Goal: Navigation & Orientation: Find specific page/section

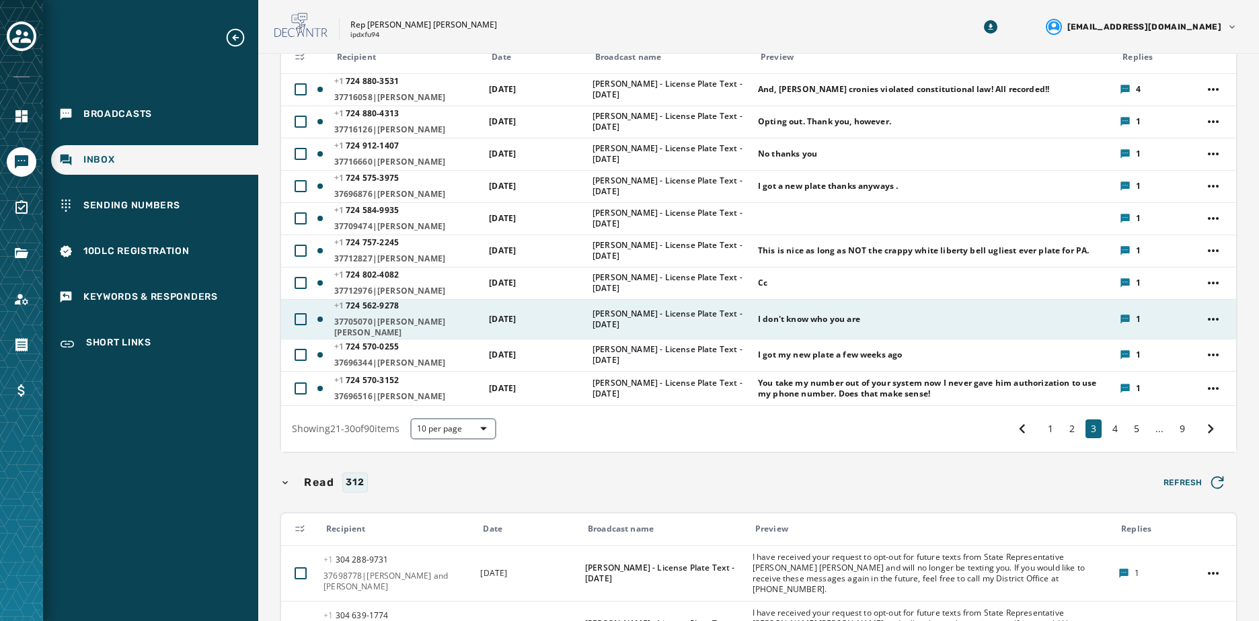
scroll to position [202, 0]
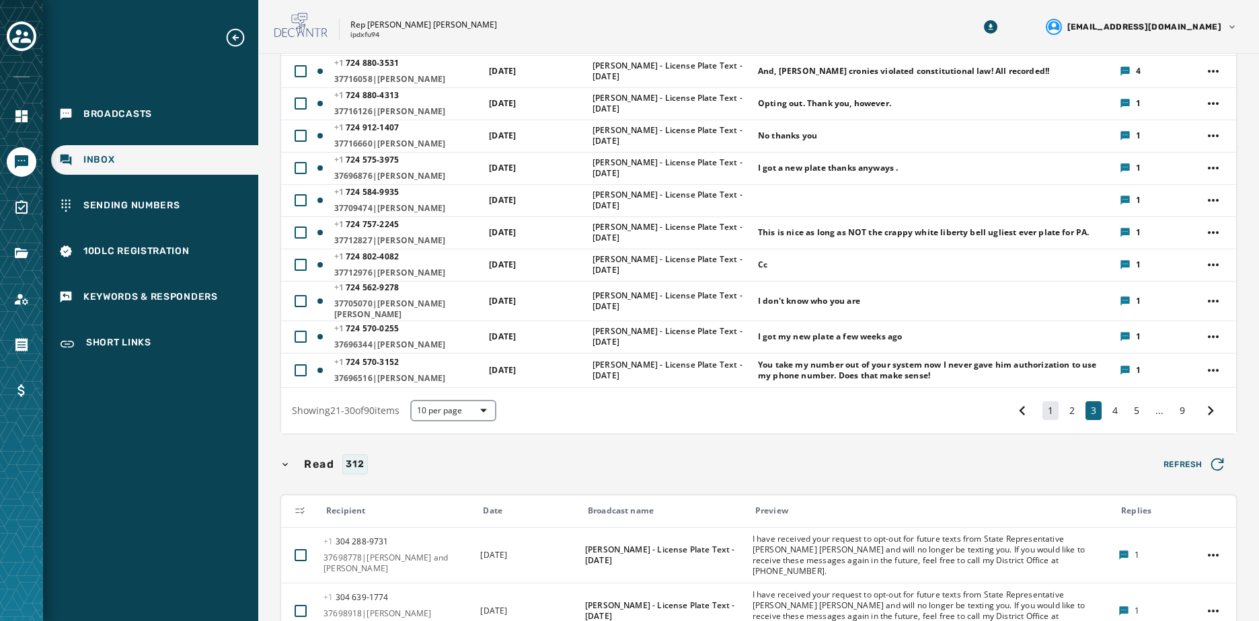
click at [1042, 408] on button "1" at bounding box center [1050, 410] width 16 height 19
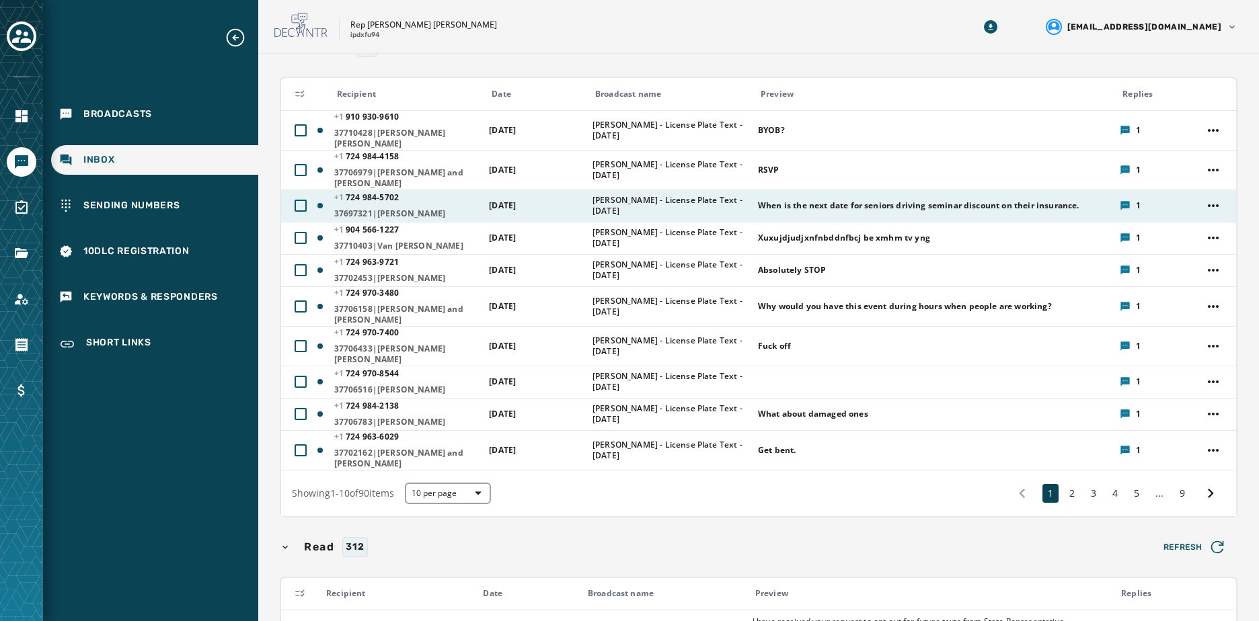
scroll to position [67, 0]
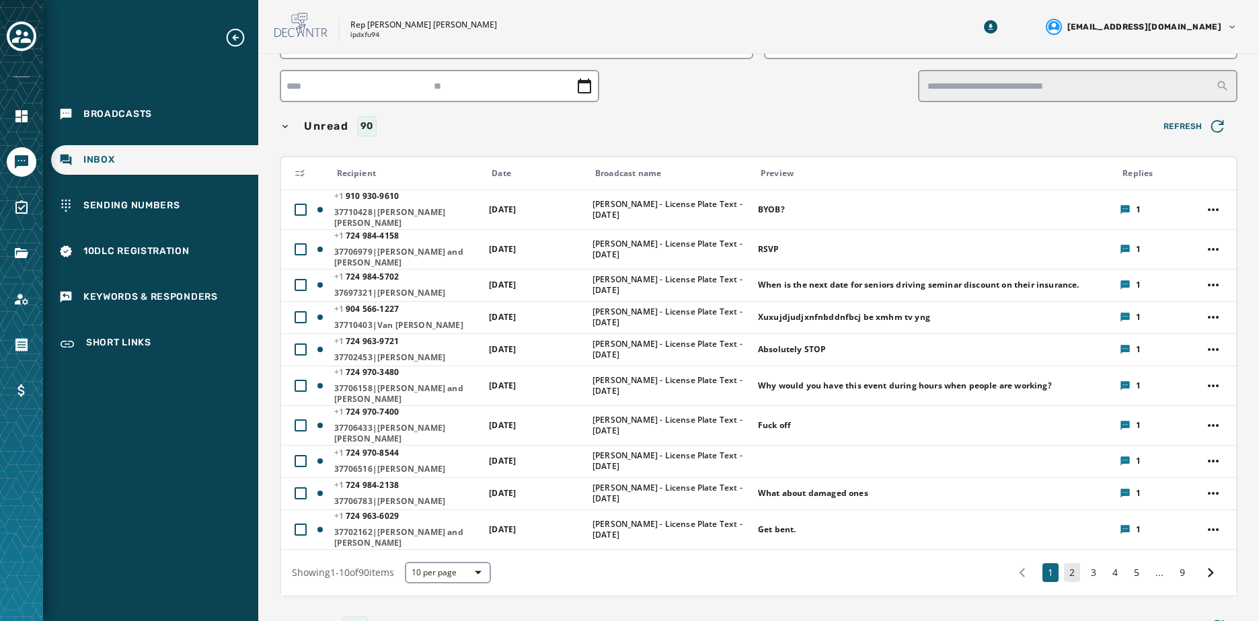
click at [1064, 563] on button "2" at bounding box center [1072, 572] width 16 height 19
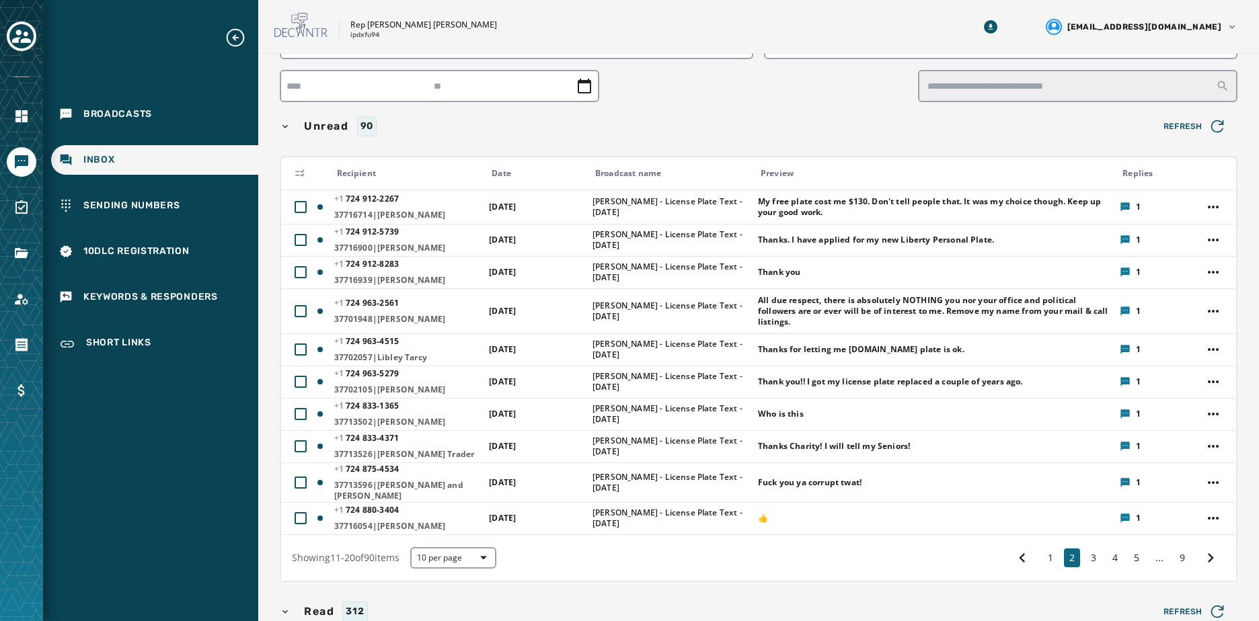
click at [1092, 547] on div "1 2 3 4 5 ... 9" at bounding box center [1116, 558] width 218 height 24
click at [1088, 550] on button "3" at bounding box center [1093, 558] width 16 height 19
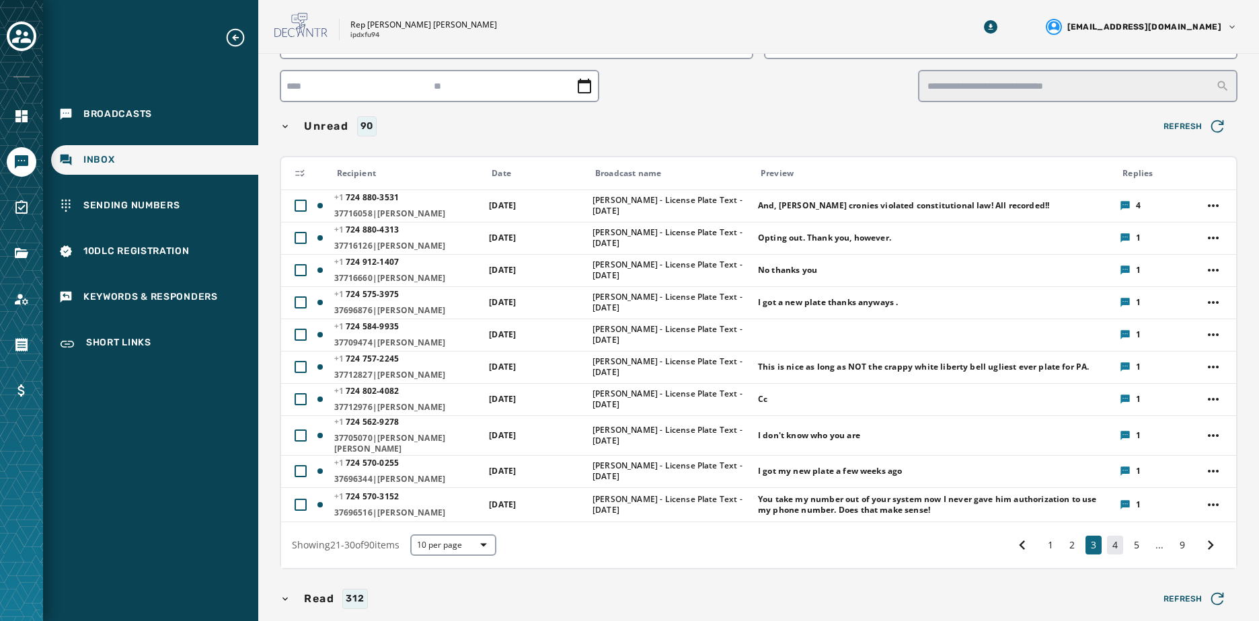
click at [1107, 536] on button "4" at bounding box center [1115, 545] width 16 height 19
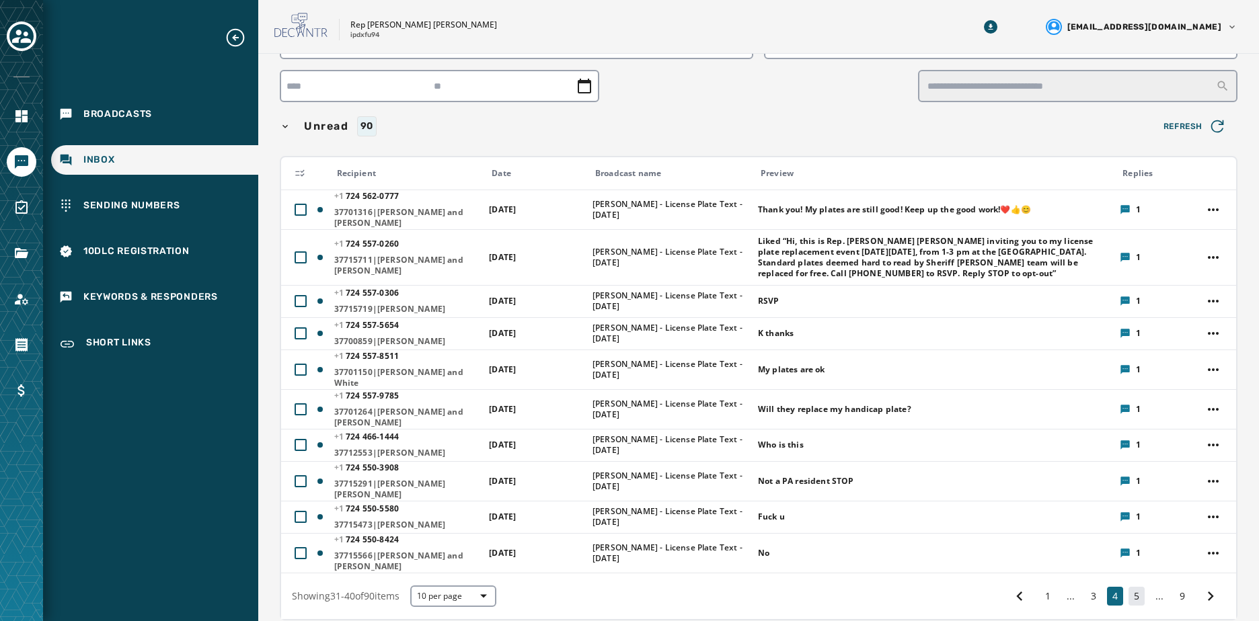
click at [1129, 587] on button "5" at bounding box center [1136, 596] width 16 height 19
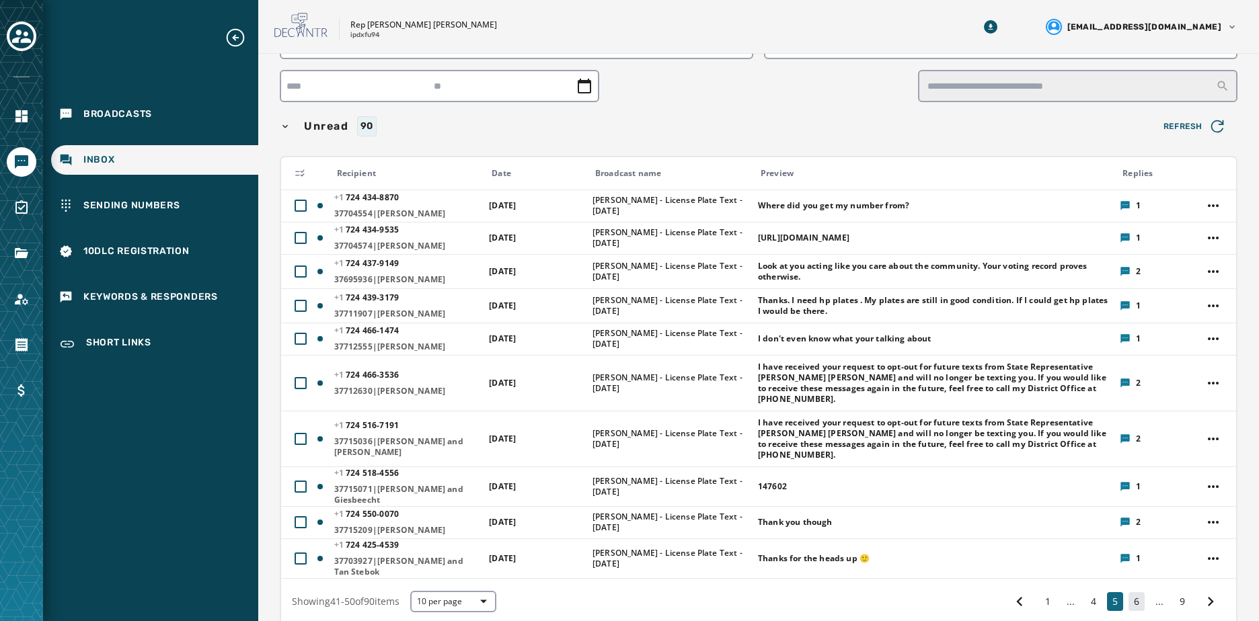
click at [1132, 592] on button "6" at bounding box center [1136, 601] width 16 height 19
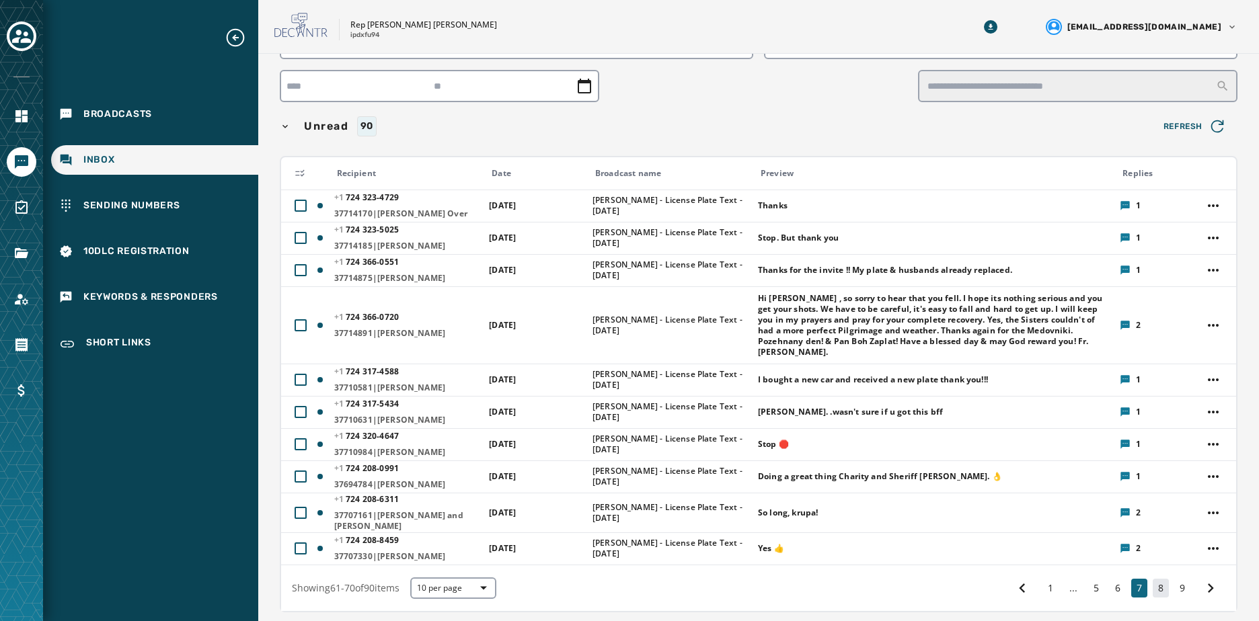
click at [1152, 579] on button "8" at bounding box center [1160, 588] width 16 height 19
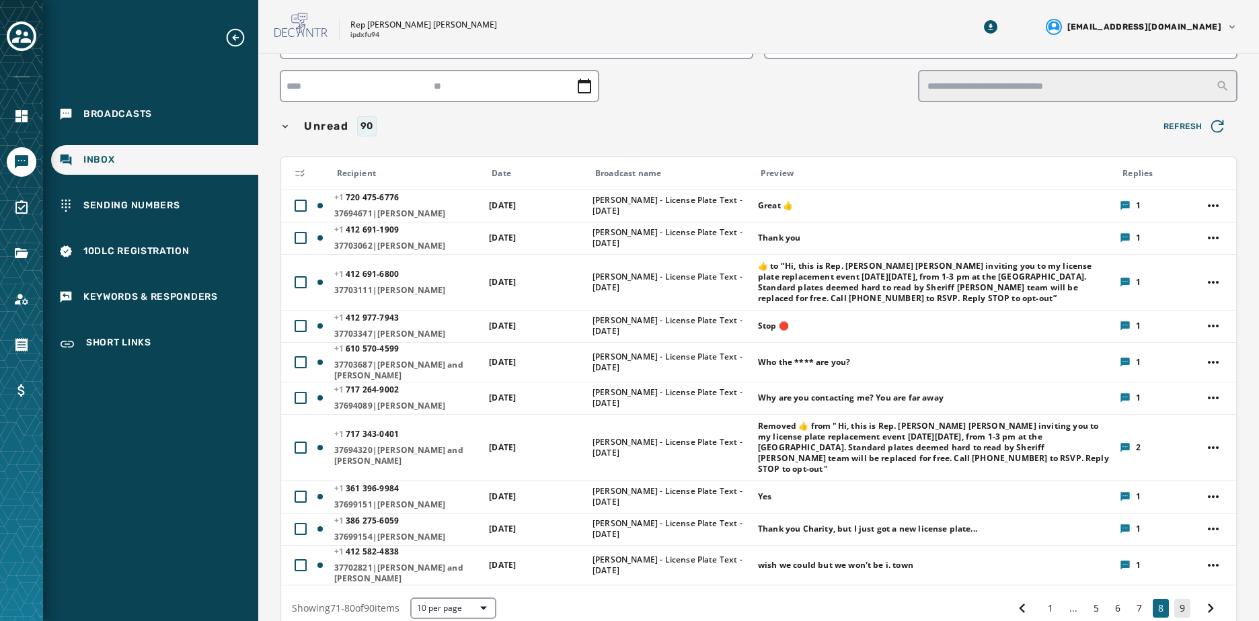
click at [1174, 599] on button "9" at bounding box center [1182, 608] width 16 height 19
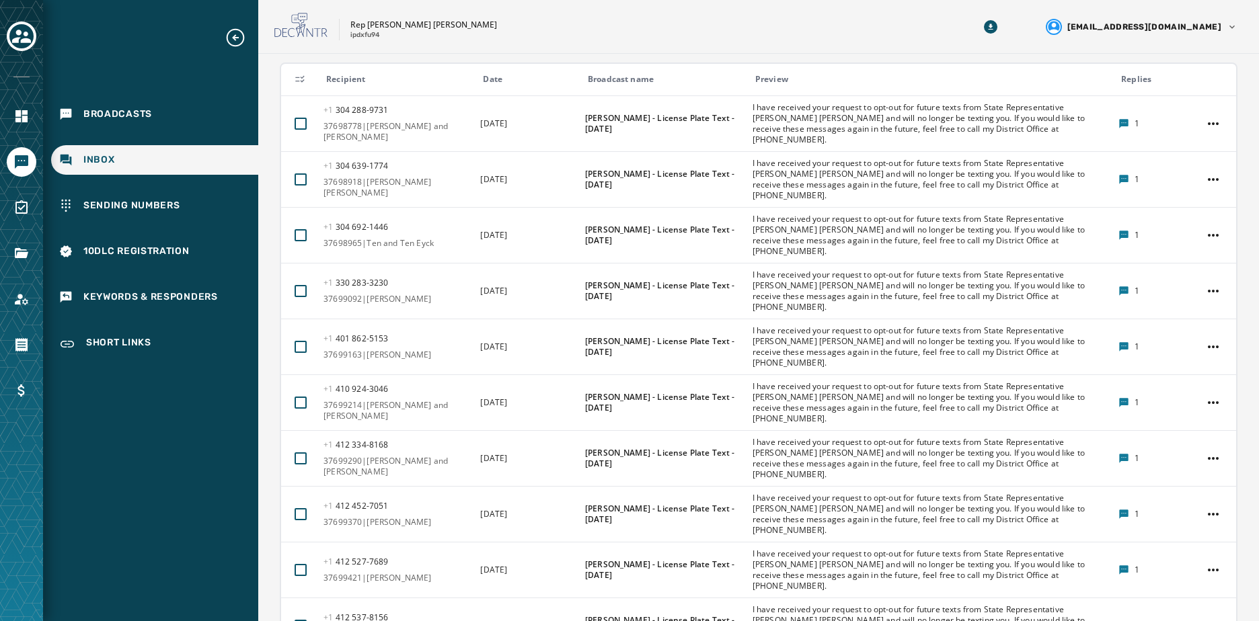
scroll to position [682, 0]
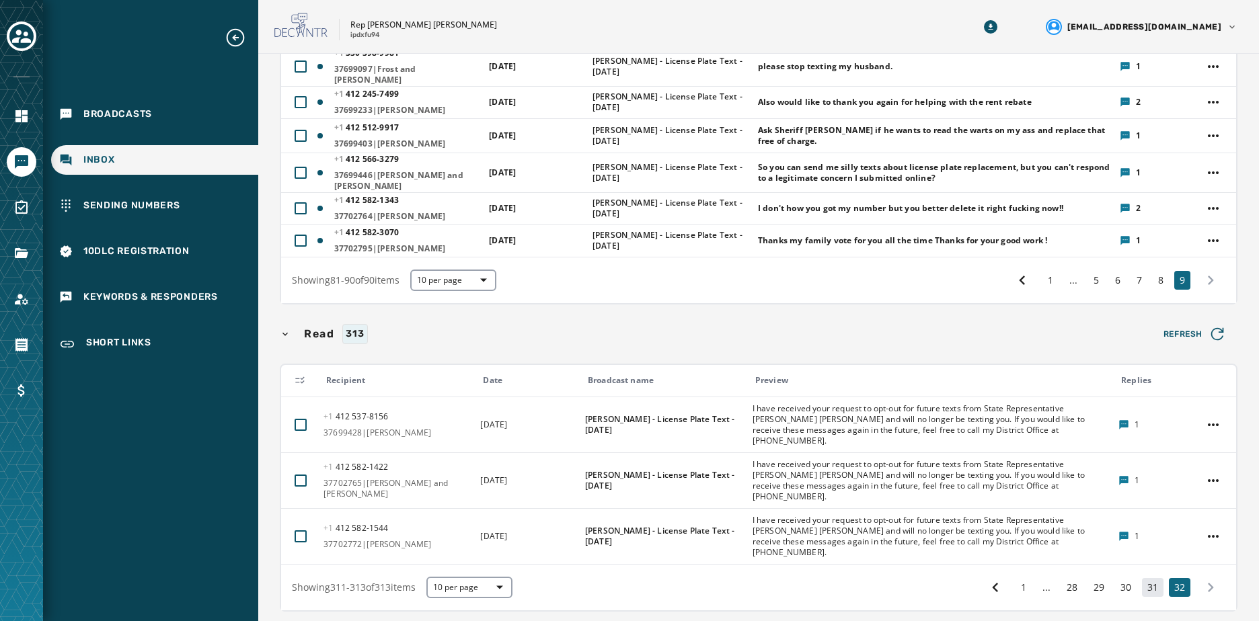
click at [1148, 578] on button "31" at bounding box center [1153, 587] width 22 height 19
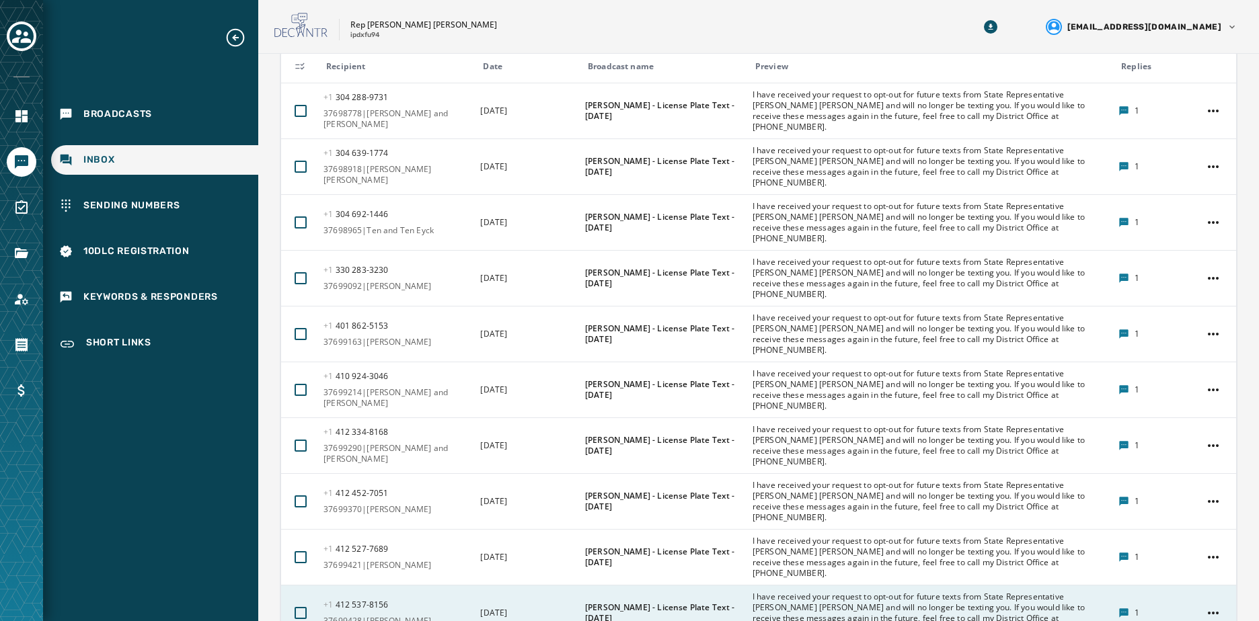
scroll to position [682, 0]
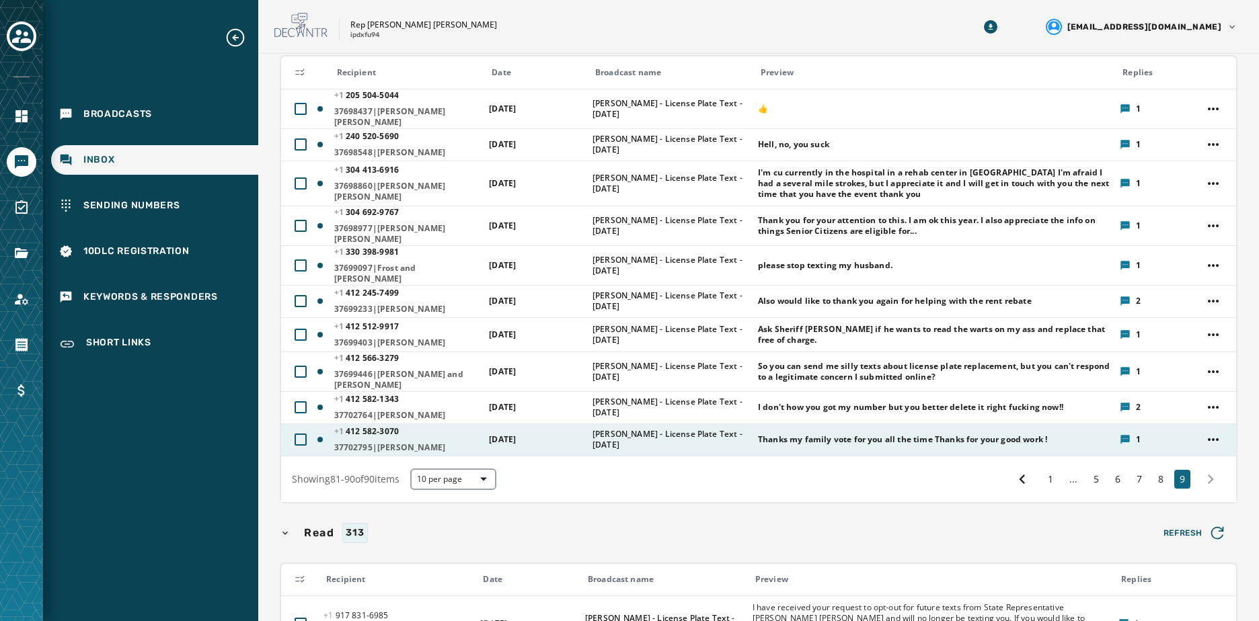
scroll to position [202, 0]
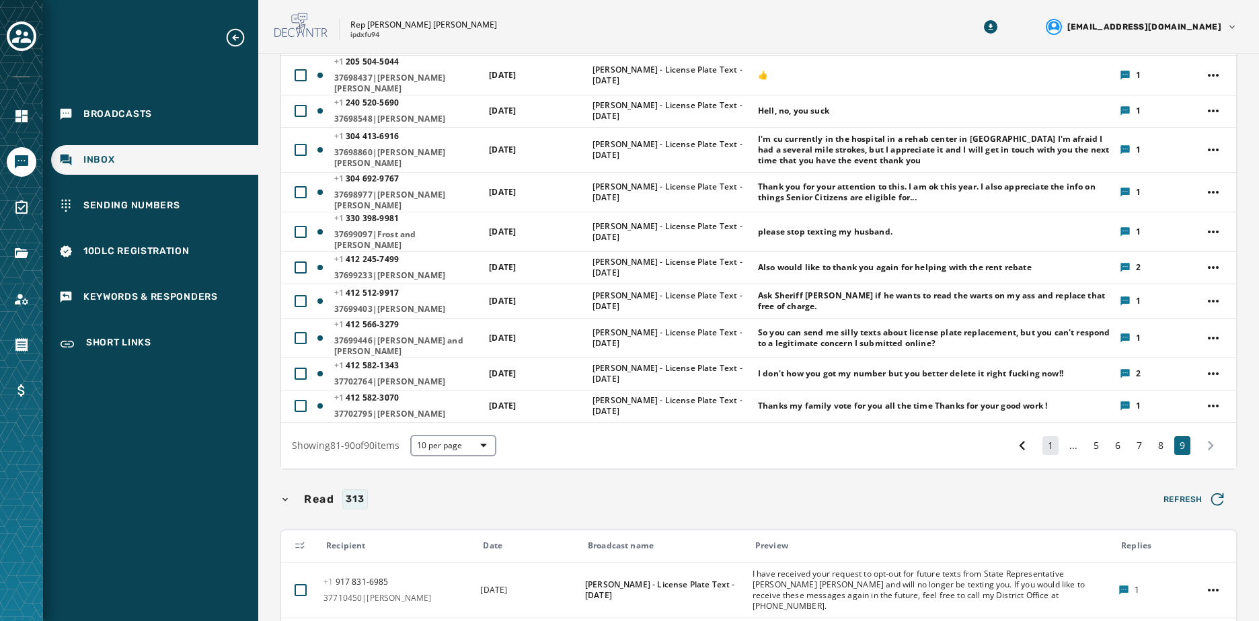
click at [1042, 436] on button "1" at bounding box center [1050, 445] width 16 height 19
